Goal: Task Accomplishment & Management: Manage account settings

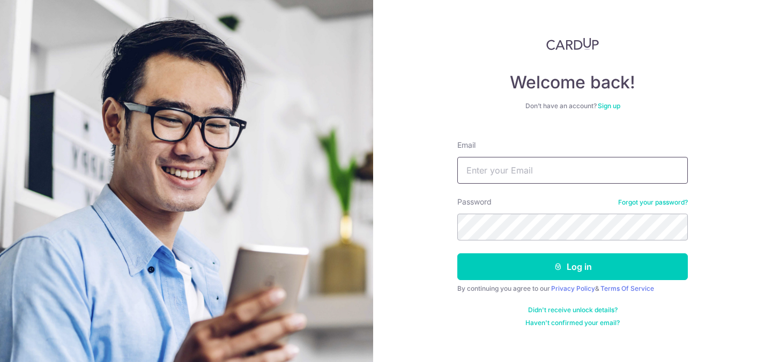
click at [494, 173] on input "Email" at bounding box center [572, 170] width 230 height 27
type input "[EMAIL_ADDRESS][DOMAIN_NAME]"
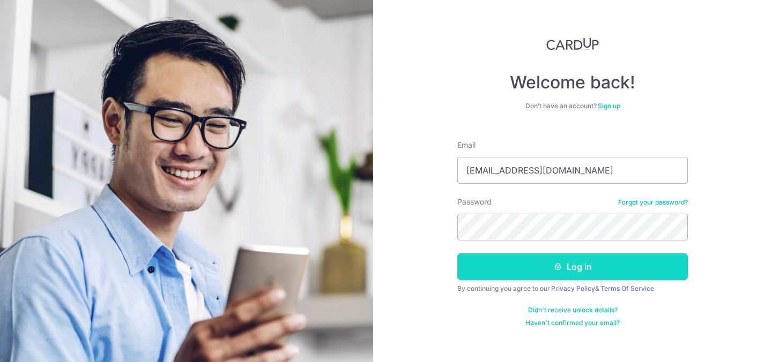
click at [504, 277] on button "Log in" at bounding box center [572, 266] width 230 height 27
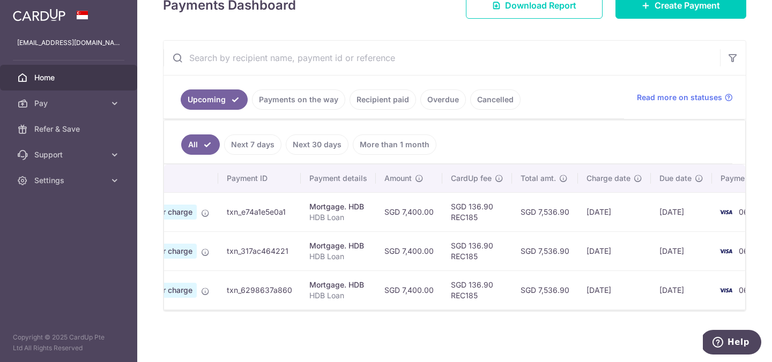
scroll to position [0, 124]
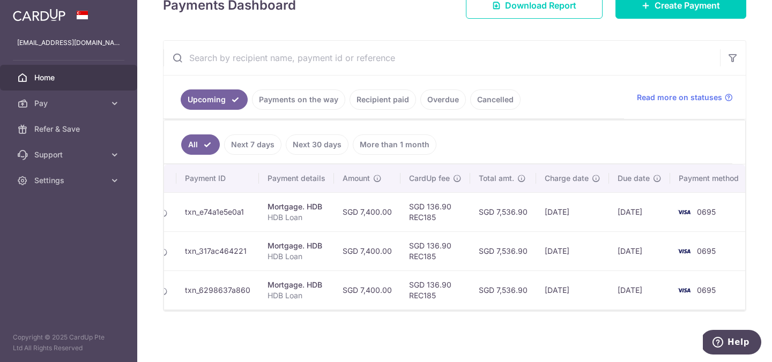
click at [387, 91] on link "Recipient paid" at bounding box center [382, 99] width 66 height 20
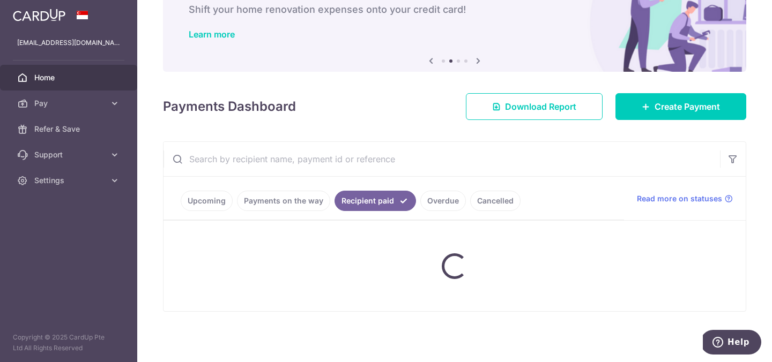
scroll to position [167, 0]
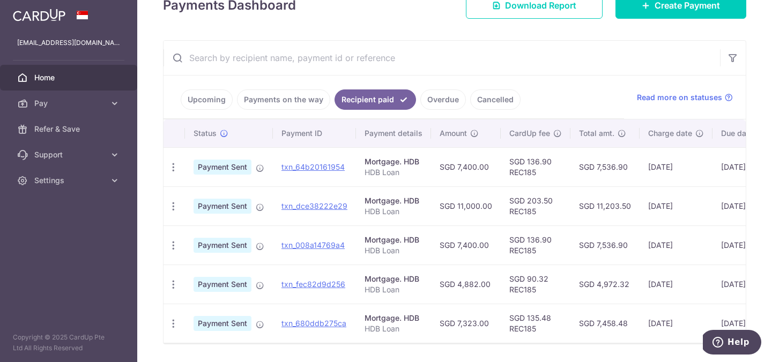
click at [307, 95] on link "Payments on the way" at bounding box center [283, 99] width 93 height 20
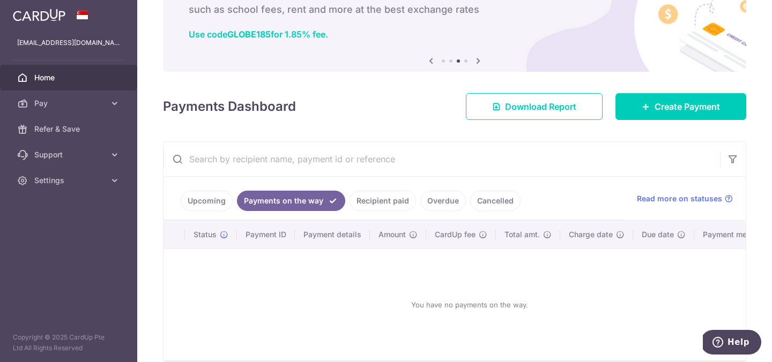
scroll to position [116, 0]
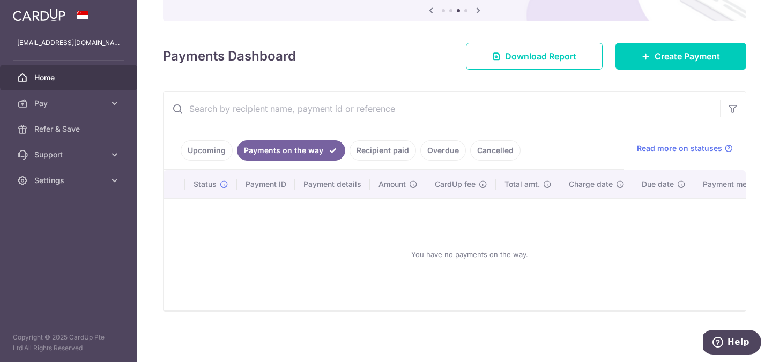
click at [205, 151] on link "Upcoming" at bounding box center [207, 150] width 52 height 20
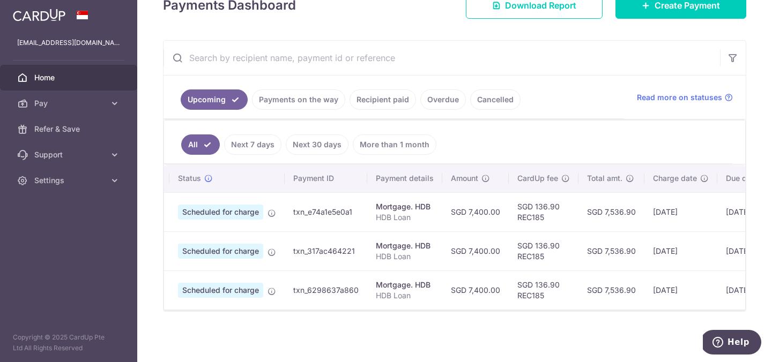
scroll to position [0, 0]
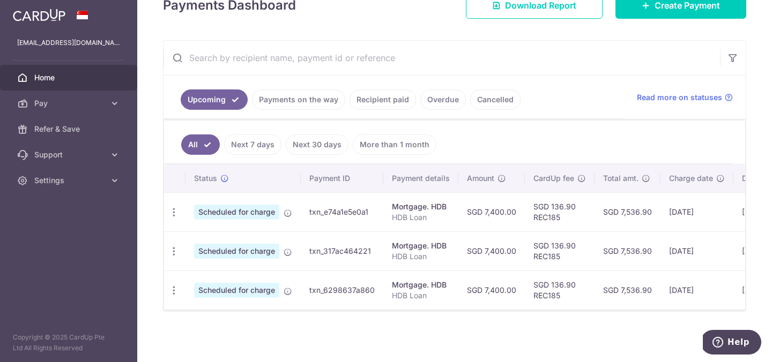
click at [353, 14] on div "Payments Dashboard Download Report Create Payment" at bounding box center [454, 3] width 583 height 31
click at [173, 293] on icon "button" at bounding box center [173, 290] width 11 height 11
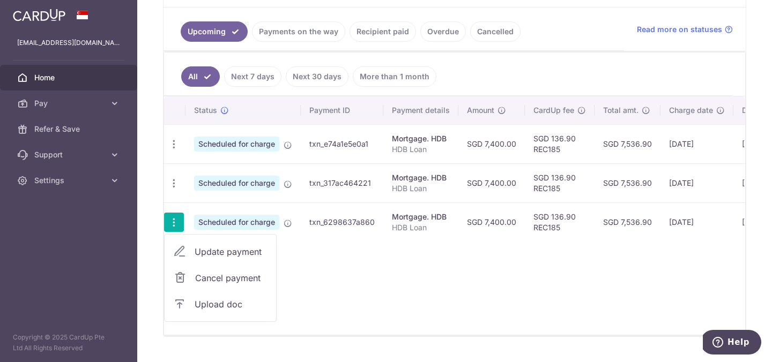
click at [240, 281] on span "Cancel payment" at bounding box center [231, 278] width 72 height 13
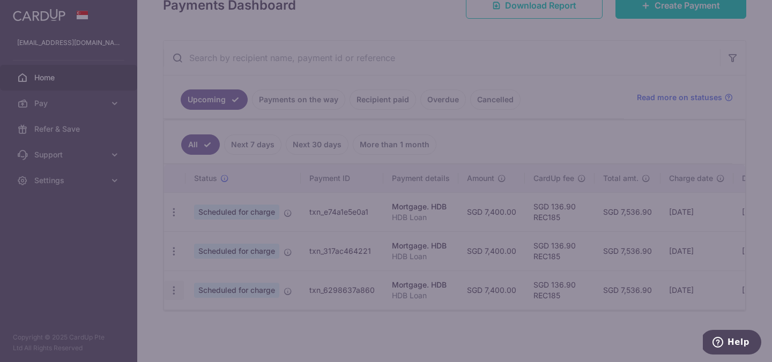
scroll to position [167, 0]
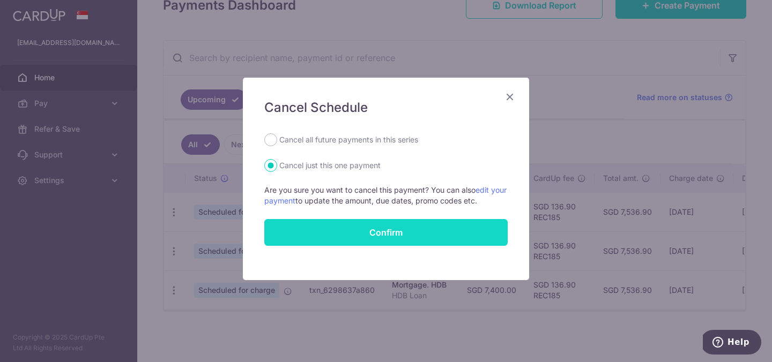
click at [333, 231] on button "Confirm" at bounding box center [385, 232] width 243 height 27
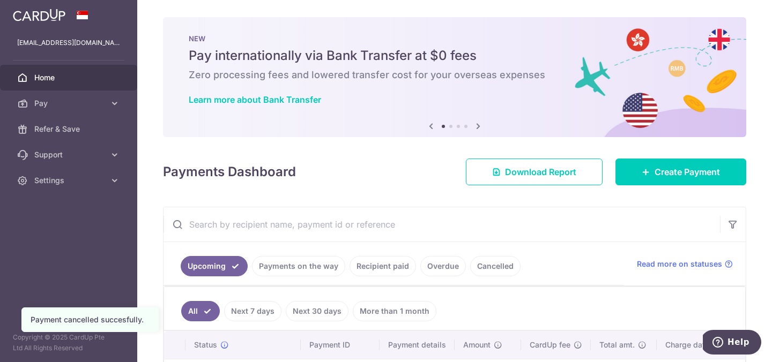
scroll to position [128, 0]
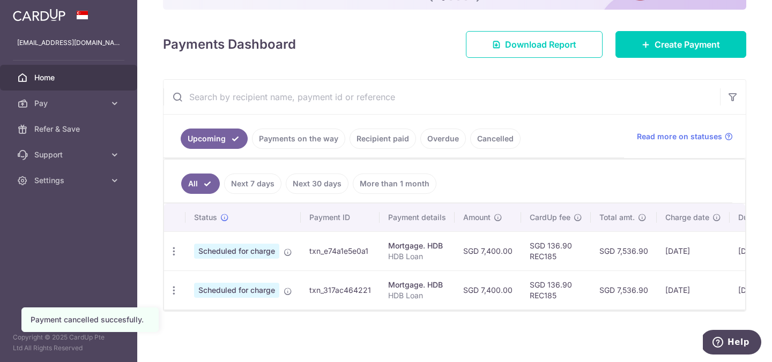
click at [473, 140] on link "Cancelled" at bounding box center [495, 139] width 50 height 20
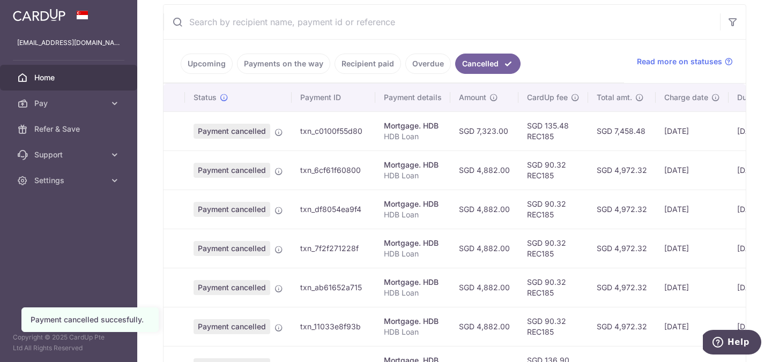
scroll to position [206, 0]
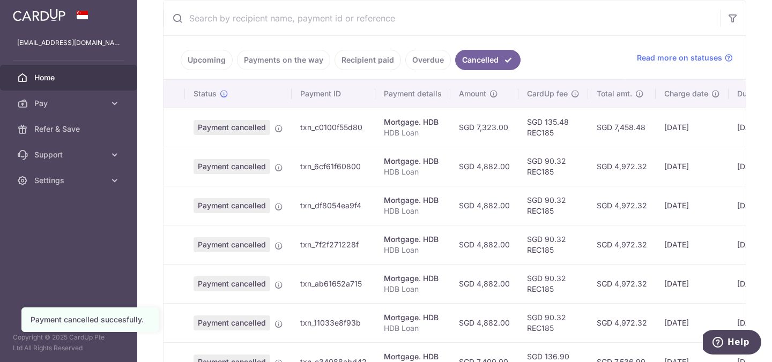
click at [207, 50] on link "Upcoming" at bounding box center [207, 60] width 52 height 20
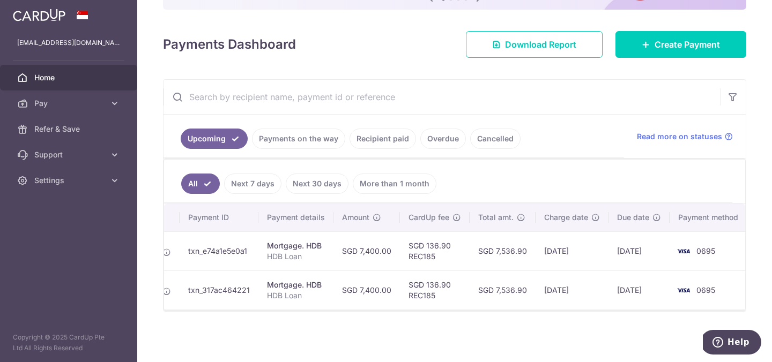
scroll to position [0, 0]
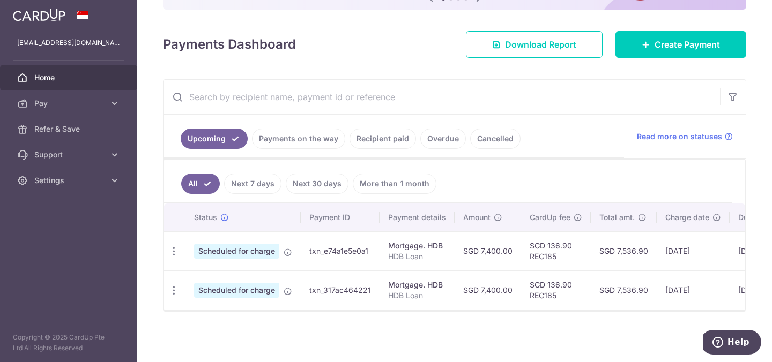
click at [363, 58] on div "× Pause Schedule Pause all future payments in this series Pause just this one p…" at bounding box center [454, 181] width 634 height 362
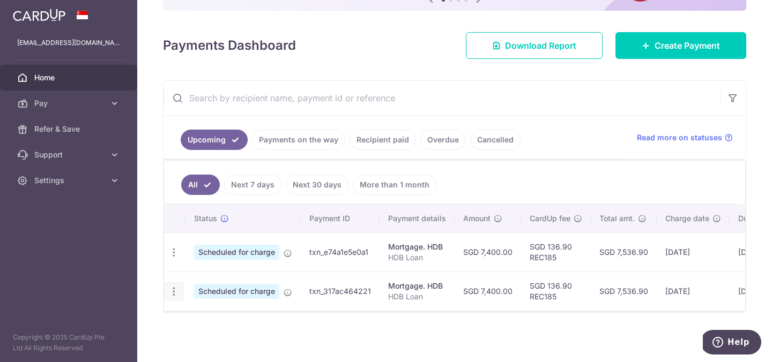
click at [172, 293] on icon "button" at bounding box center [173, 291] width 11 height 11
click at [197, 346] on span "Cancel payment" at bounding box center [231, 347] width 72 height 13
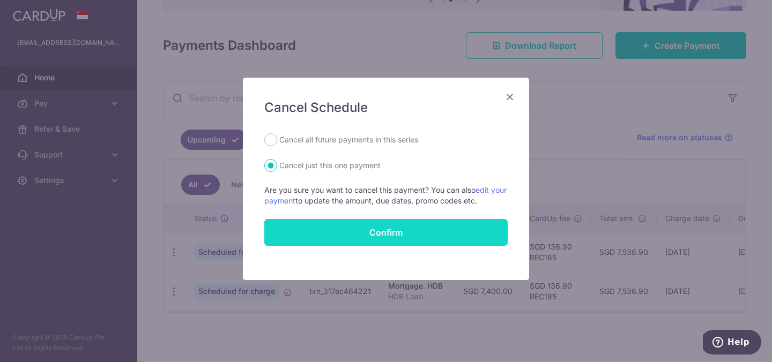
click at [349, 235] on button "Confirm" at bounding box center [385, 232] width 243 height 27
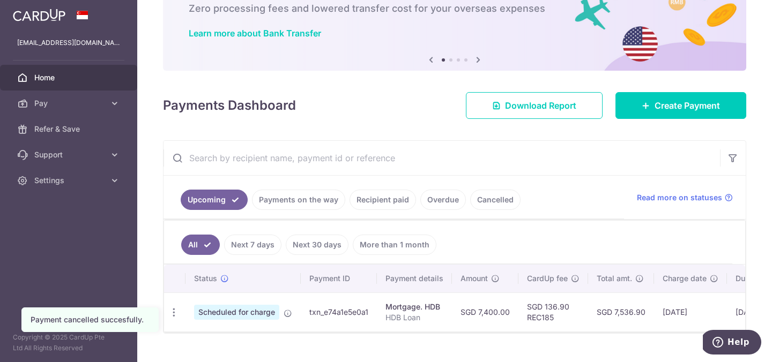
scroll to position [88, 0]
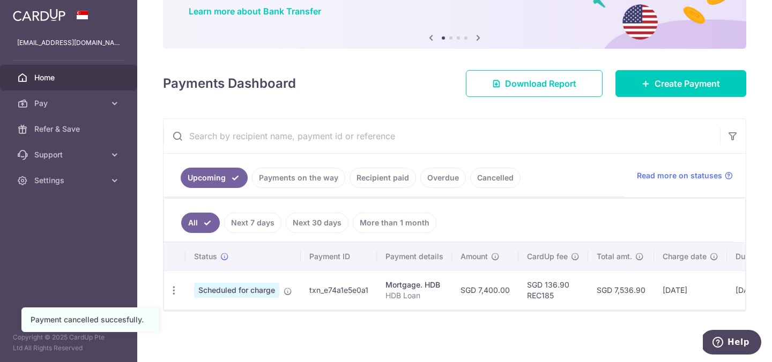
click at [359, 194] on ul "Upcoming Payments on the way Recipient paid Overdue Cancelled" at bounding box center [393, 175] width 460 height 43
